Goal: Task Accomplishment & Management: Manage account settings

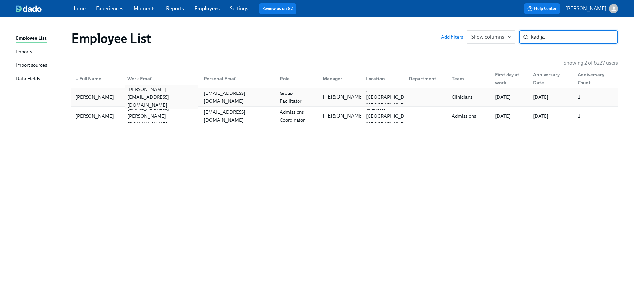
type input "kadija"
click at [130, 97] on div "kadijatu.barrie@charliehealth.com" at bounding box center [161, 97] width 73 height 24
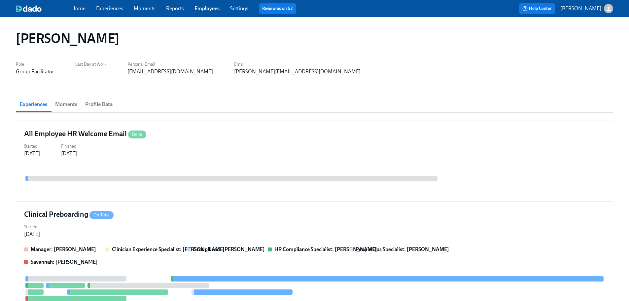
click at [331, 27] on div "Kadijatu Barrie" at bounding box center [315, 38] width 608 height 26
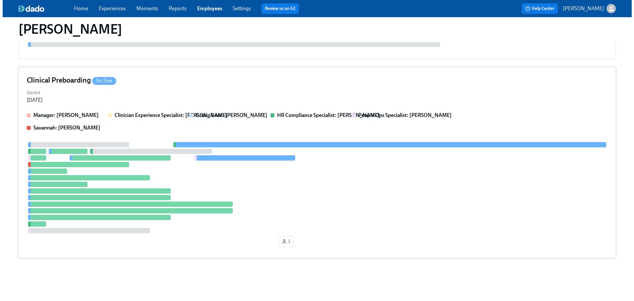
scroll to position [4, 0]
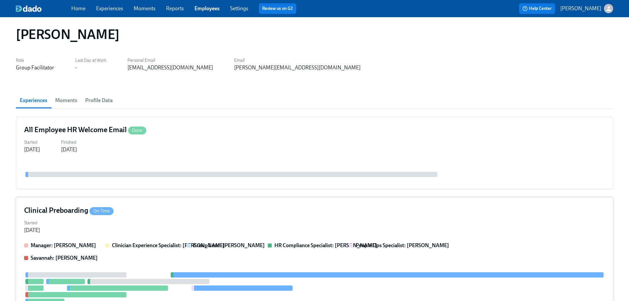
click at [297, 214] on div "Clinical Preboarding On Time" at bounding box center [314, 211] width 581 height 10
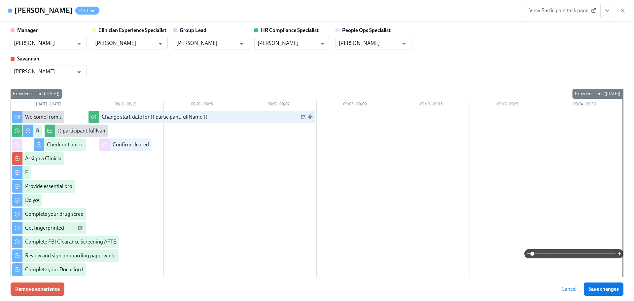
drag, startPoint x: 239, startPoint y: 61, endPoint x: 161, endPoint y: 4, distance: 97.1
click at [239, 61] on div "Manager Marlee Billingsley ​ Clinician Experience Specialist Lara Babalola ​ Gr…" at bounding box center [317, 53] width 613 height 52
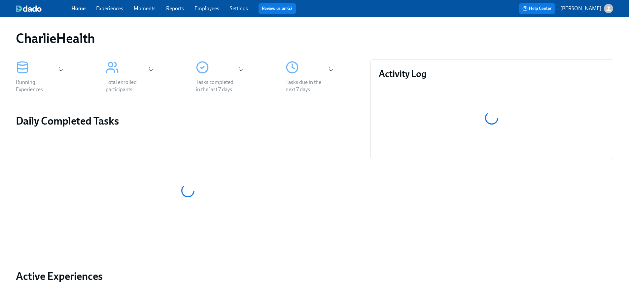
click at [202, 7] on link "Employees" at bounding box center [207, 8] width 25 height 6
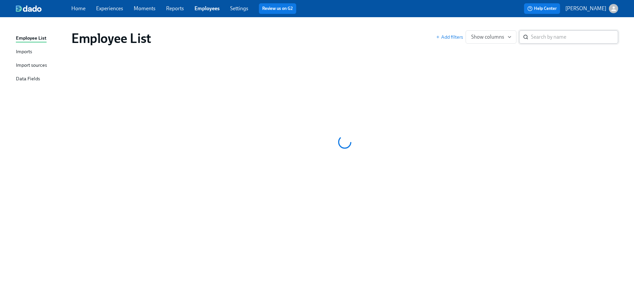
click at [530, 37] on div "​" at bounding box center [568, 36] width 99 height 13
click at [341, 7] on div "Home Experiences Moments Reports Employees Settings Review us on G2" at bounding box center [208, 8] width 274 height 11
click at [335, 19] on div "Employee List Imports Import sources Data Fields Employee List Add filters Show…" at bounding box center [317, 159] width 634 height 284
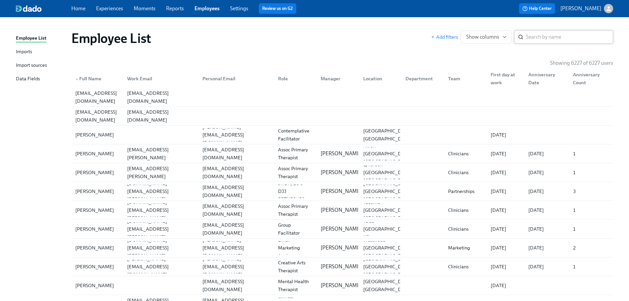
click at [551, 36] on input "search" at bounding box center [569, 36] width 87 height 13
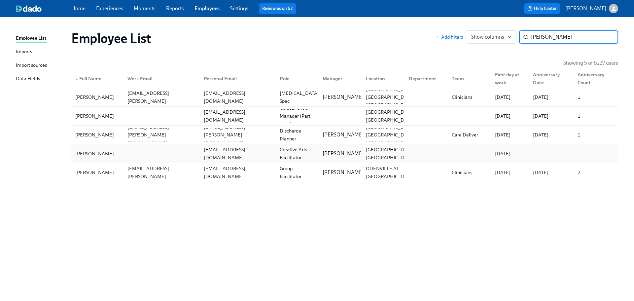
type input "rhodes"
click at [96, 157] on div "Julia Rhodes" at bounding box center [95, 154] width 44 height 8
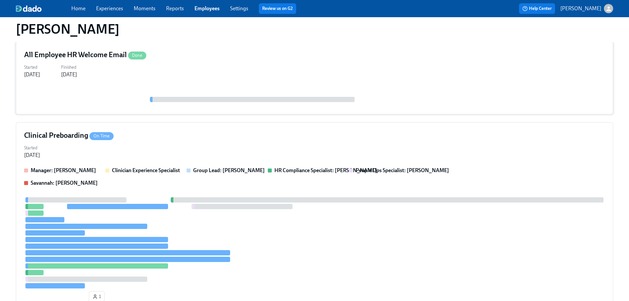
scroll to position [136, 0]
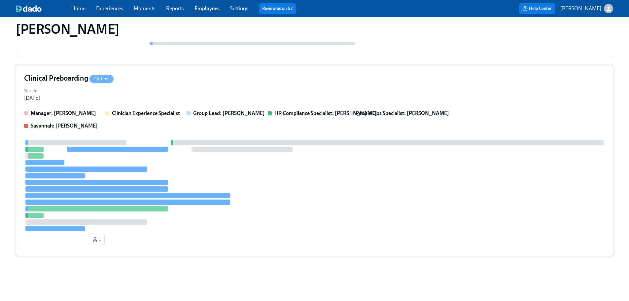
click at [263, 178] on div at bounding box center [314, 185] width 581 height 91
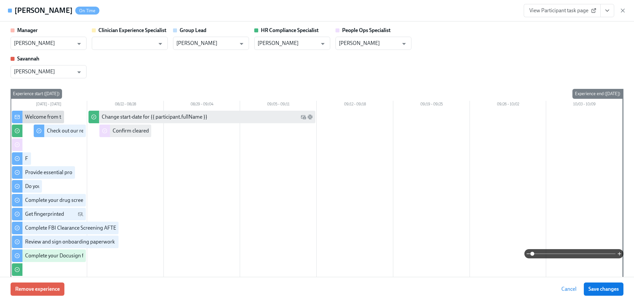
click at [607, 13] on icon "View task page" at bounding box center [607, 10] width 7 height 7
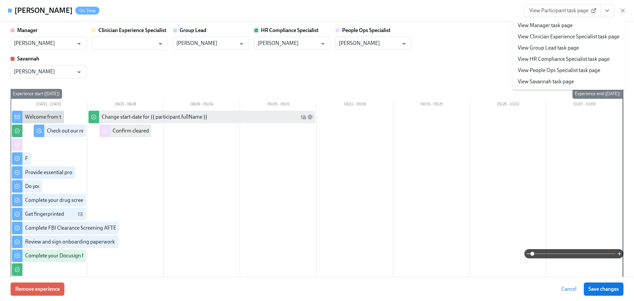
click at [565, 58] on link "View HR Compliance Specialist task page" at bounding box center [564, 59] width 92 height 7
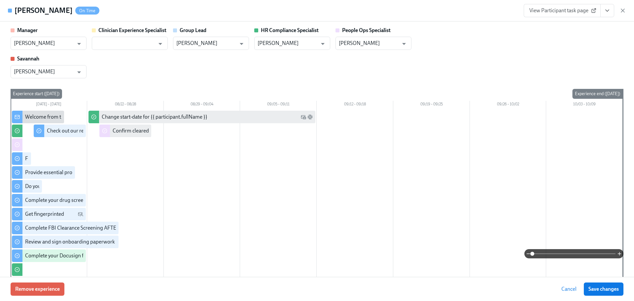
click at [621, 6] on div "View Participant task page" at bounding box center [575, 10] width 102 height 13
click at [622, 13] on icon "button" at bounding box center [623, 10] width 7 height 7
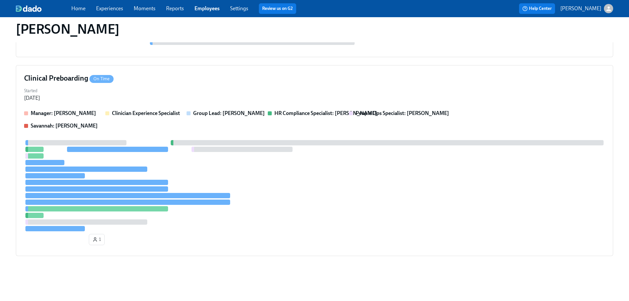
click at [203, 9] on link "Employees" at bounding box center [207, 8] width 25 height 6
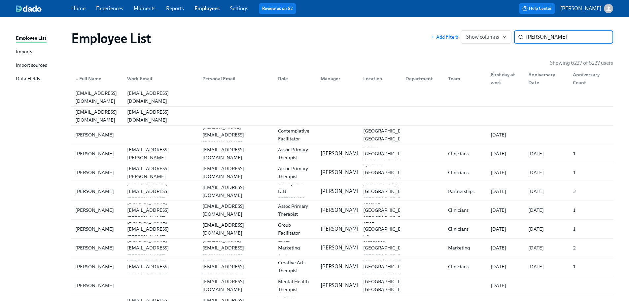
type input "angela jackson"
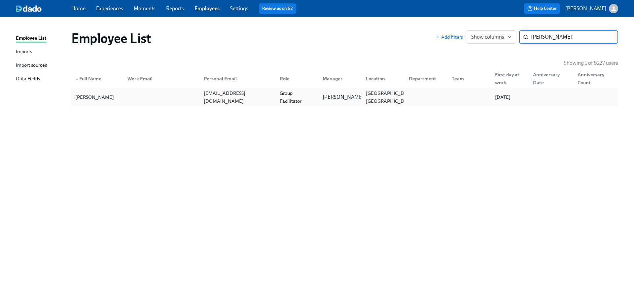
click at [168, 97] on div at bounding box center [160, 97] width 76 height 13
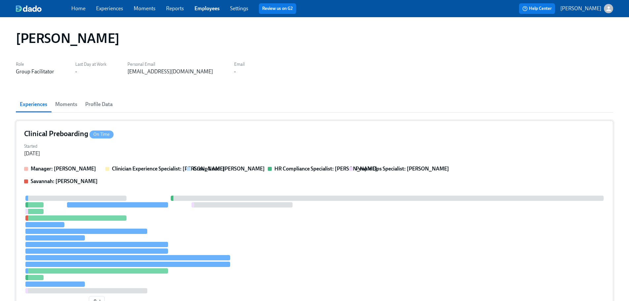
click at [210, 131] on div "Clinical Preboarding On Time" at bounding box center [314, 134] width 581 height 10
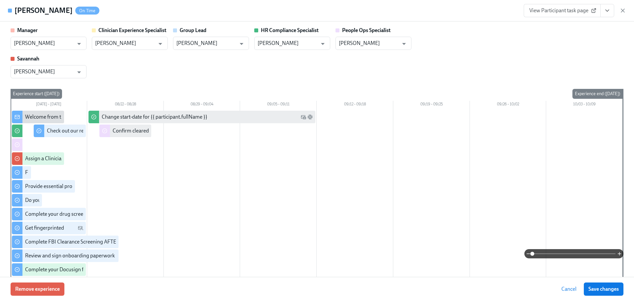
click at [607, 11] on icon "View task page" at bounding box center [607, 11] width 3 height 2
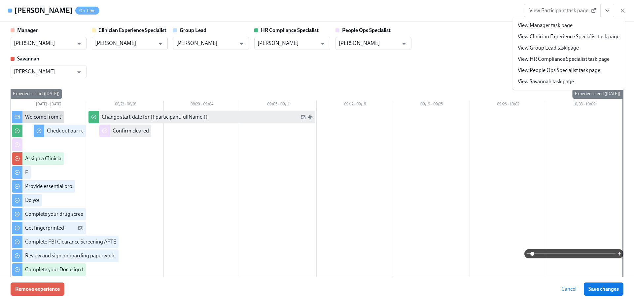
click at [558, 59] on link "View HR Compliance Specialist task page" at bounding box center [564, 59] width 92 height 7
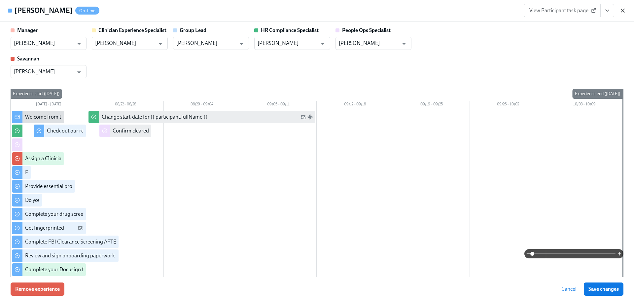
click at [625, 12] on icon "button" at bounding box center [623, 10] width 7 height 7
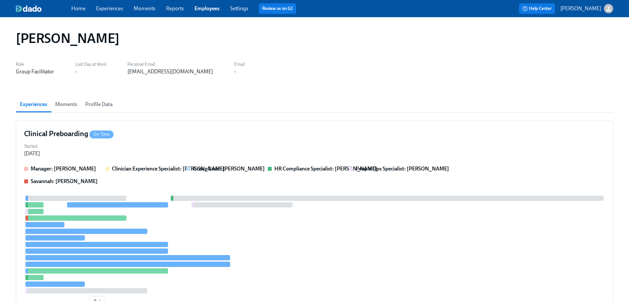
click at [206, 8] on link "Employees" at bounding box center [207, 8] width 25 height 6
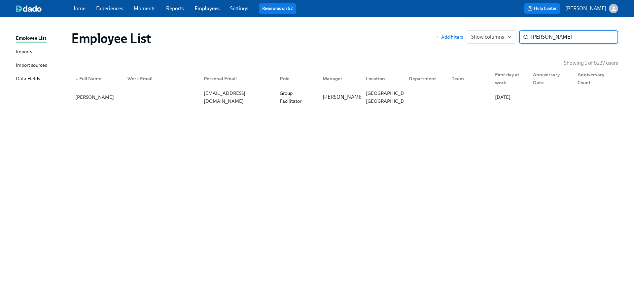
type input "lucas j"
click at [354, 86] on div "▲ Full Name Work Email Personal Email Role Manager Location Department Team Fir…" at bounding box center [344, 77] width 547 height 21
click at [355, 98] on div "Bria Brown" at bounding box center [339, 97] width 43 height 13
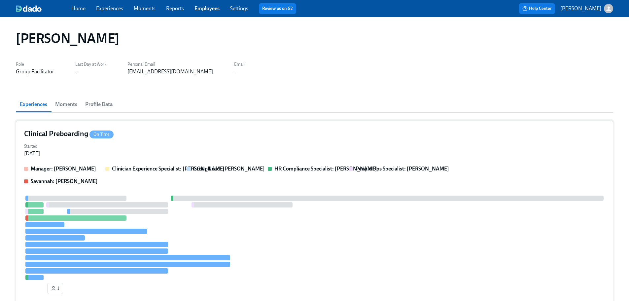
scroll to position [130, 0]
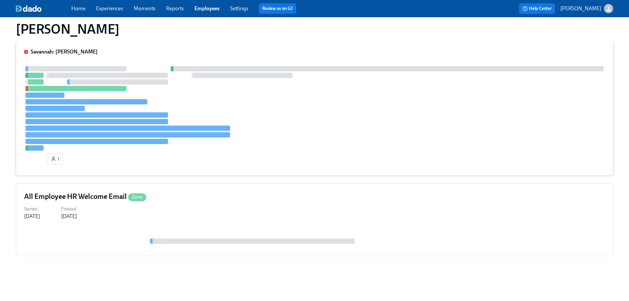
click at [358, 143] on div at bounding box center [314, 108] width 581 height 85
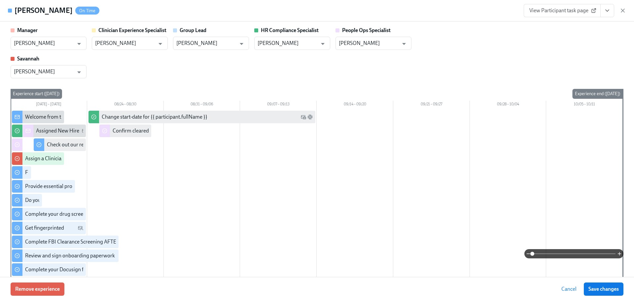
click at [611, 15] on button "View task page" at bounding box center [608, 10] width 14 height 13
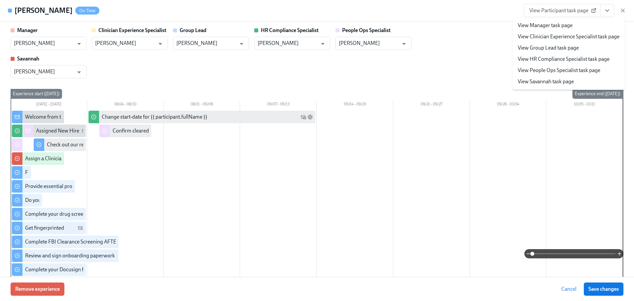
click at [577, 55] on li "View HR Compliance Specialist task page" at bounding box center [569, 59] width 112 height 11
click at [573, 58] on link "View HR Compliance Specialist task page" at bounding box center [564, 59] width 92 height 7
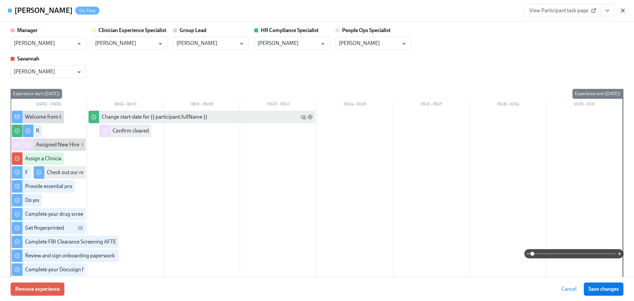
click at [622, 12] on icon "button" at bounding box center [623, 10] width 7 height 7
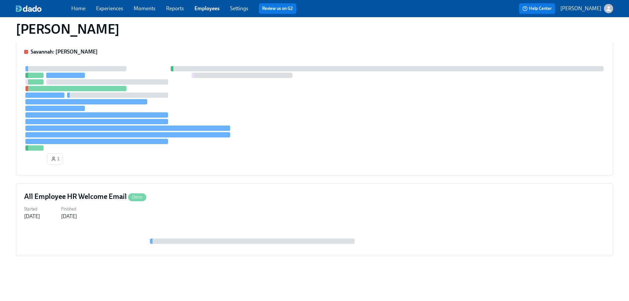
click at [206, 7] on link "Employees" at bounding box center [207, 8] width 25 height 6
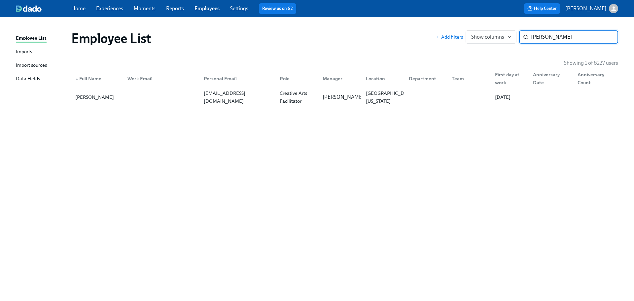
type input "ulmer"
click at [116, 109] on div "Employee List Add filters Show columns ulmer ​ Showing 1 of 6227 users ▲ Full N…" at bounding box center [317, 155] width 603 height 260
click at [112, 95] on div "Chloe Ulmer" at bounding box center [98, 97] width 50 height 13
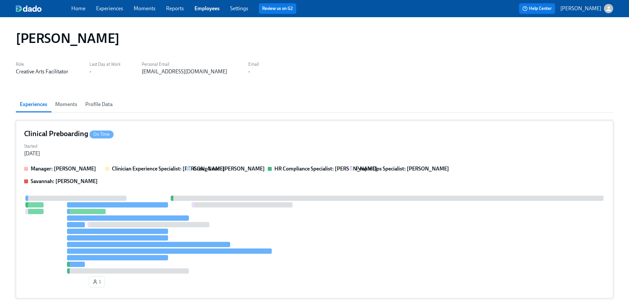
scroll to position [123, 0]
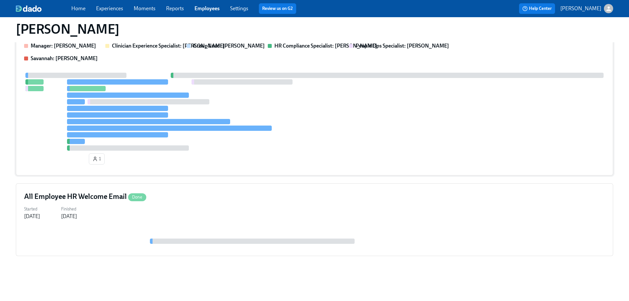
click at [138, 152] on div "1" at bounding box center [314, 120] width 581 height 94
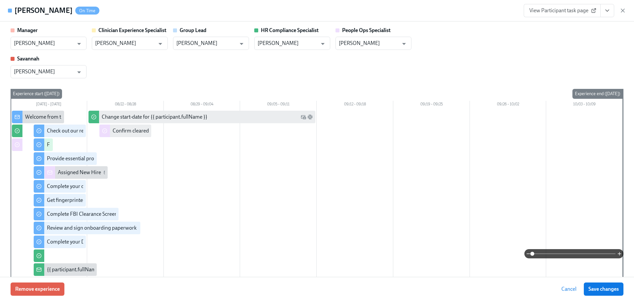
click at [608, 10] on icon "View task page" at bounding box center [607, 10] width 7 height 7
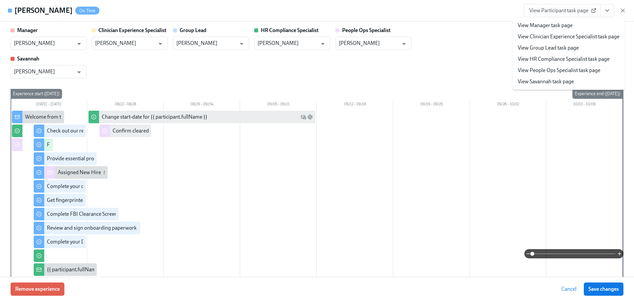
click at [580, 56] on link "View HR Compliance Specialist task page" at bounding box center [564, 59] width 92 height 7
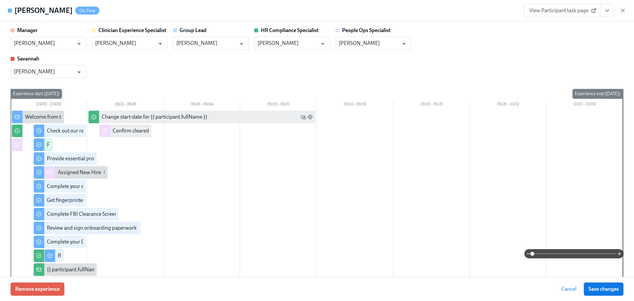
click at [623, 15] on div "View Participant task page" at bounding box center [575, 10] width 102 height 13
drag, startPoint x: 623, startPoint y: 7, endPoint x: 614, endPoint y: 39, distance: 33.5
click at [624, 7] on div "View Participant task page" at bounding box center [575, 10] width 102 height 13
click at [624, 14] on icon "button" at bounding box center [623, 10] width 7 height 7
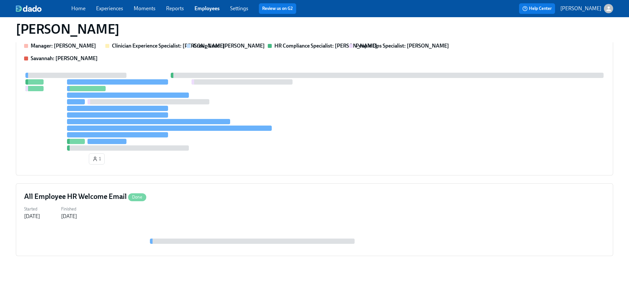
click at [185, 5] on div "Home Experiences Moments Reports Employees Settings Review us on G2" at bounding box center [206, 8] width 271 height 11
click at [209, 7] on link "Employees" at bounding box center [207, 8] width 25 height 6
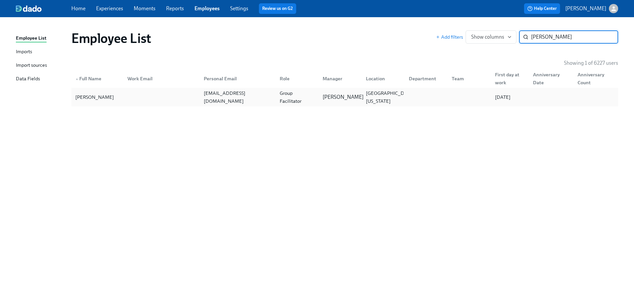
type input "haley arington"
click at [320, 96] on div "Mandee McKelvey" at bounding box center [339, 97] width 43 height 13
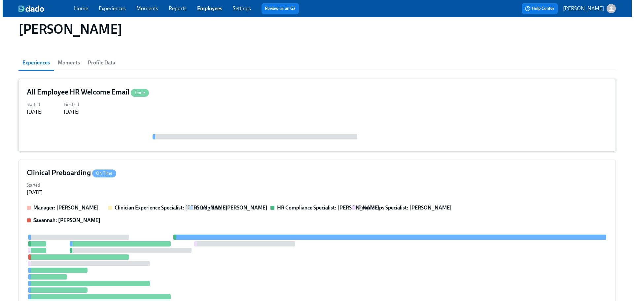
scroll to position [11, 0]
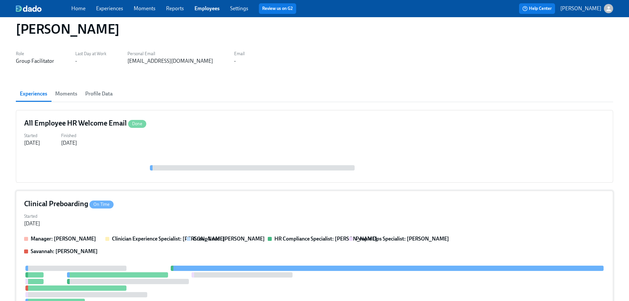
click at [329, 214] on div "Started Aug 11, 2025" at bounding box center [314, 219] width 581 height 16
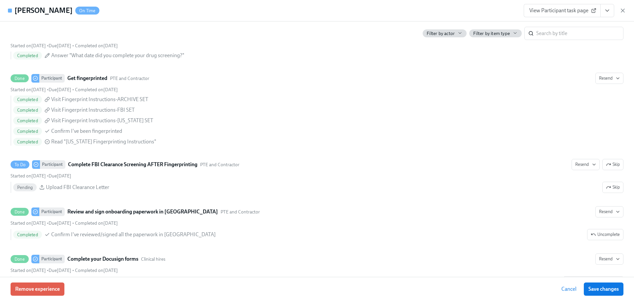
scroll to position [892, 0]
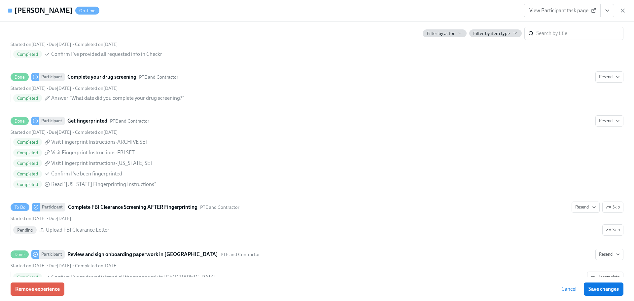
click at [290, 6] on div "Haley Arington On Time View Participant task page" at bounding box center [317, 10] width 634 height 21
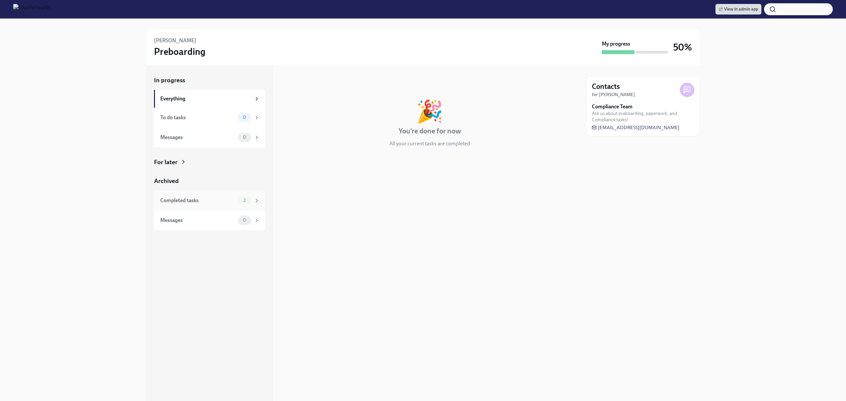
click at [208, 204] on div "Completed tasks" at bounding box center [197, 200] width 75 height 7
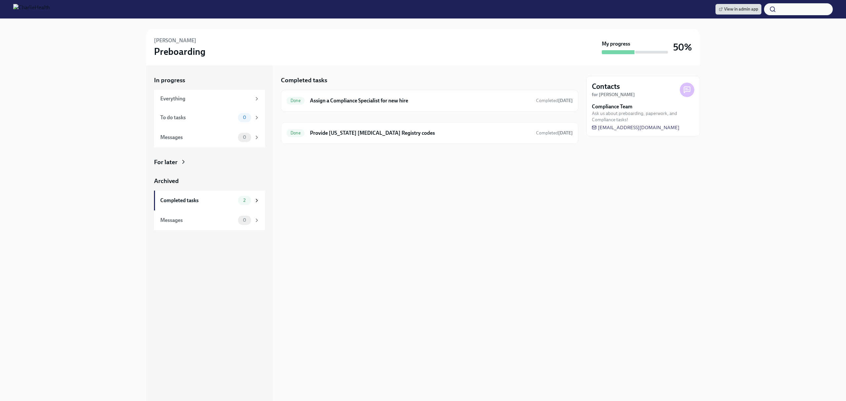
click at [483, 307] on div "Completed tasks Done Assign a Compliance Specialist for new hire Completed 2 da…" at bounding box center [429, 233] width 297 height 336
click at [430, 129] on div "Done Provide [US_STATE] [MEDICAL_DATA] Registry codes Completed [DATE]" at bounding box center [429, 133] width 286 height 11
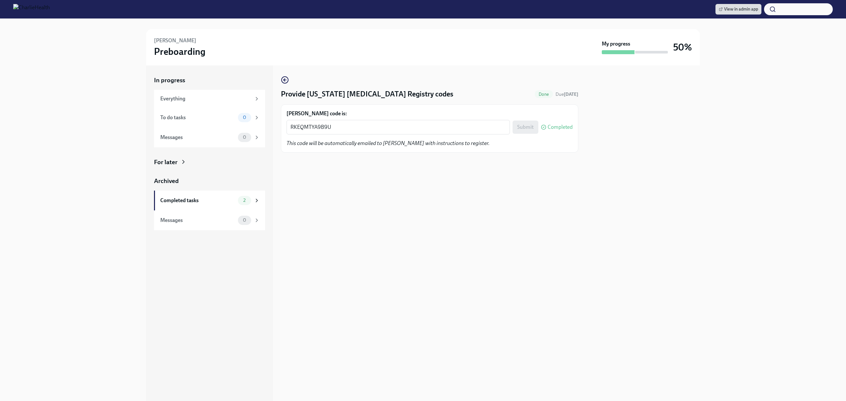
click at [426, 264] on div "Provide Pennsylvania Child Abuse Registry codes Done Due 2 days ago Julia Rhode…" at bounding box center [429, 233] width 297 height 336
click at [327, 131] on div "RKEQMTYA9B9U x ​" at bounding box center [397, 127] width 223 height 15
click at [326, 131] on textarea "RKEQMTYA9B9U" at bounding box center [397, 127] width 215 height 8
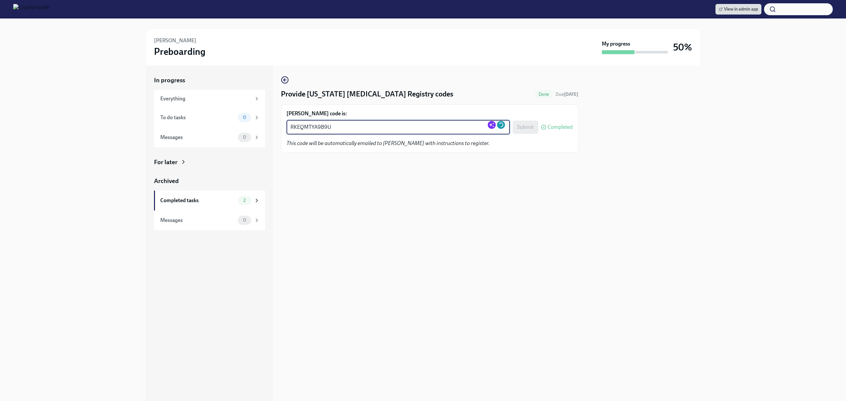
click at [326, 131] on textarea "RKEQMTYA9B9U" at bounding box center [397, 127] width 215 height 8
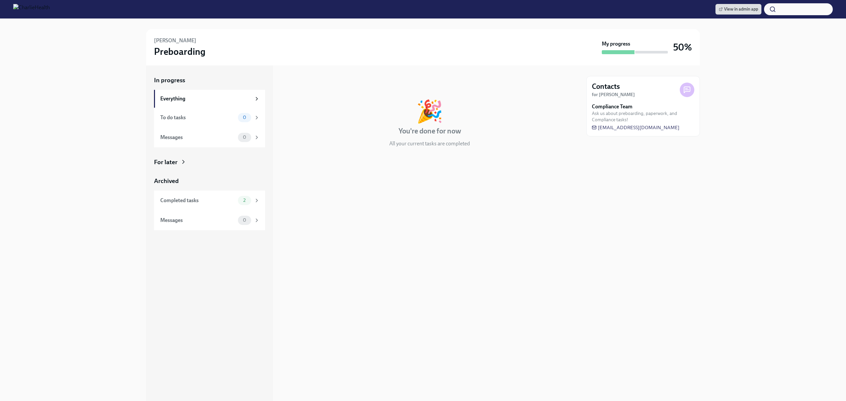
click at [423, 204] on div "In progress 🎉 You're done for now All your current tasks are completed" at bounding box center [429, 233] width 297 height 336
click at [260, 196] on div "Completed tasks 2" at bounding box center [209, 201] width 111 height 20
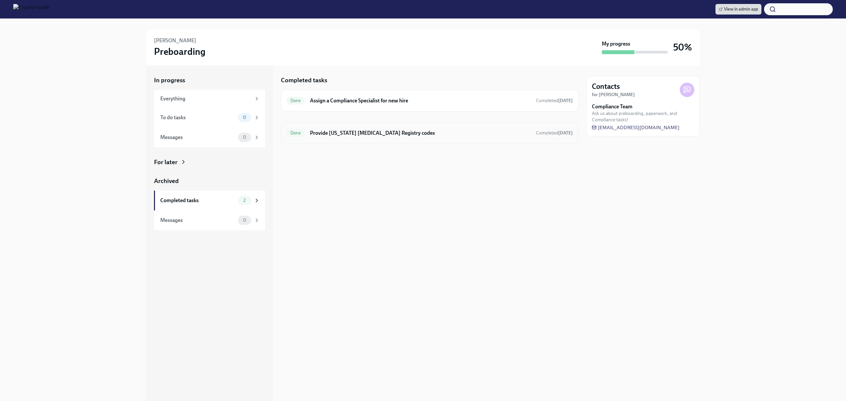
click at [411, 133] on h6 "Provide Pennsylvania Child Abuse Registry codes" at bounding box center [420, 133] width 221 height 7
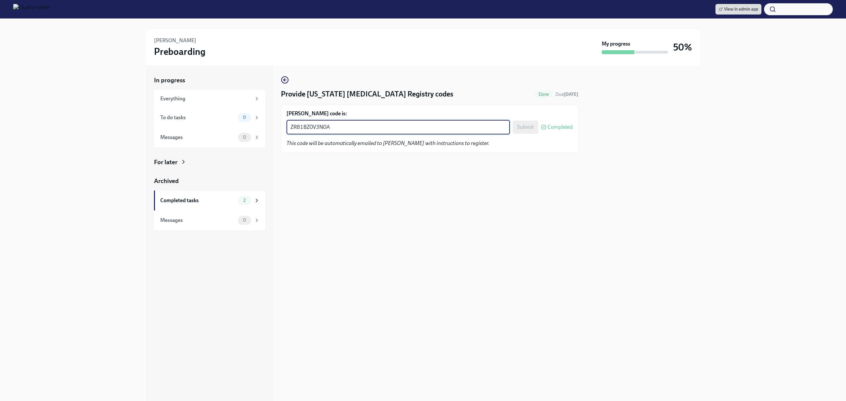
click at [323, 129] on textarea "ZR81BZ0V3N0A" at bounding box center [397, 127] width 215 height 8
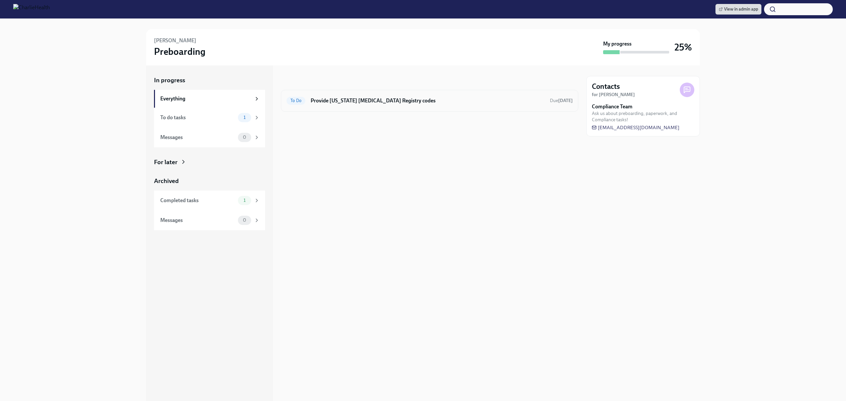
click at [409, 99] on h6 "Provide [US_STATE] [MEDICAL_DATA] Registry codes" at bounding box center [428, 100] width 234 height 7
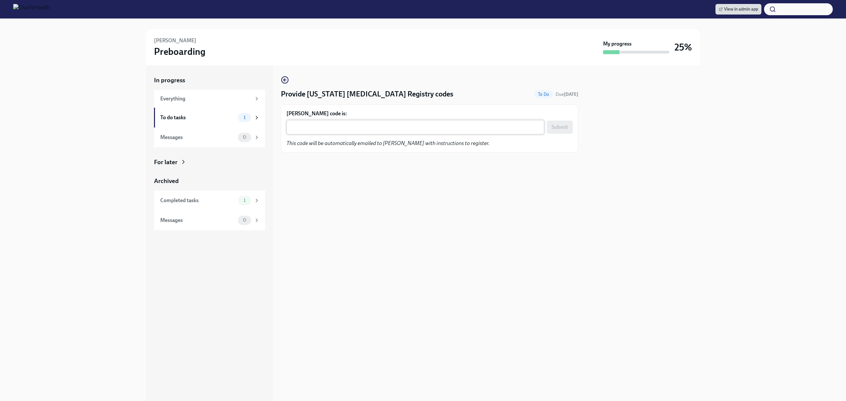
click at [382, 131] on textarea "Lucas Joyal's code is:" at bounding box center [415, 127] width 250 height 8
paste textarea "7ZETSIKRZY2H"
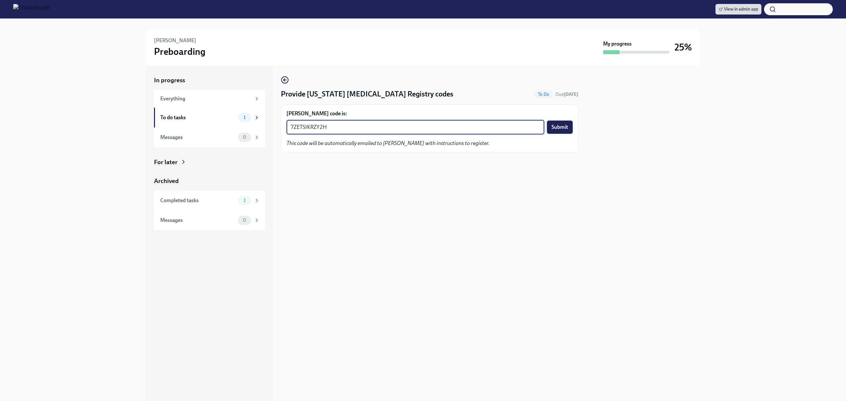
type textarea "7ZETSIKRZY2H"
click at [555, 126] on span "Submit" at bounding box center [559, 127] width 17 height 7
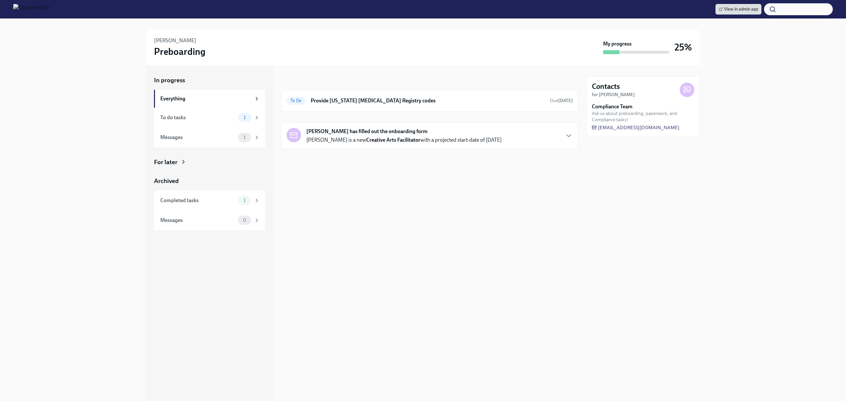
click at [479, 187] on div "In progress To Do Provide [US_STATE] [MEDICAL_DATA] Registry codes Due [DATE] […" at bounding box center [429, 233] width 297 height 336
click at [456, 103] on h6 "Provide [US_STATE] [MEDICAL_DATA] Registry codes" at bounding box center [428, 100] width 234 height 7
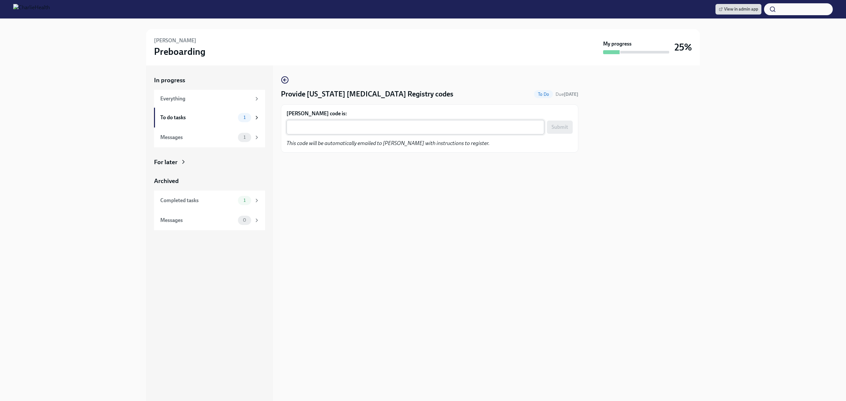
click at [457, 128] on textarea "[PERSON_NAME] code is:" at bounding box center [415, 127] width 250 height 8
paste textarea "DSUY452A9V1X"
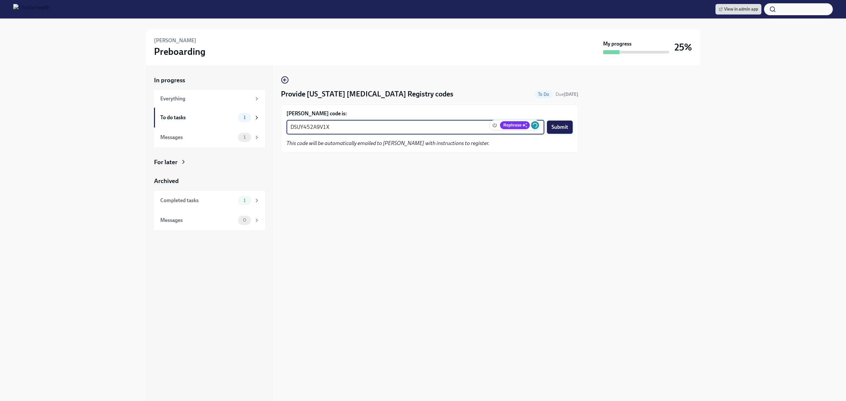
type textarea "DSUY452A9V1X"
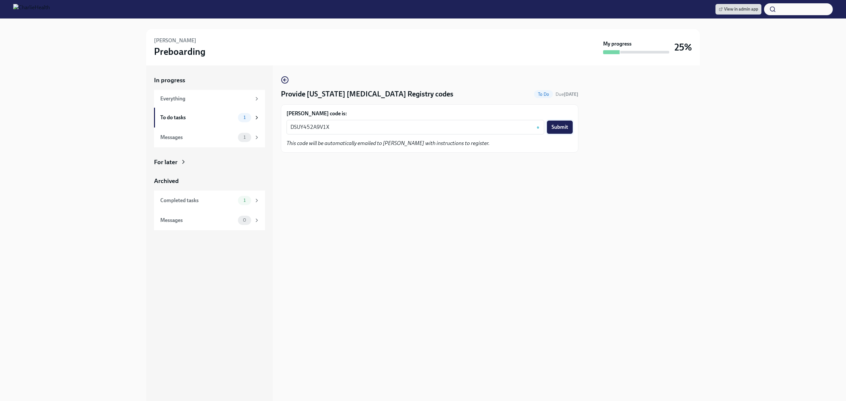
click at [556, 129] on span "Submit" at bounding box center [559, 127] width 17 height 7
